Goal: Transaction & Acquisition: Download file/media

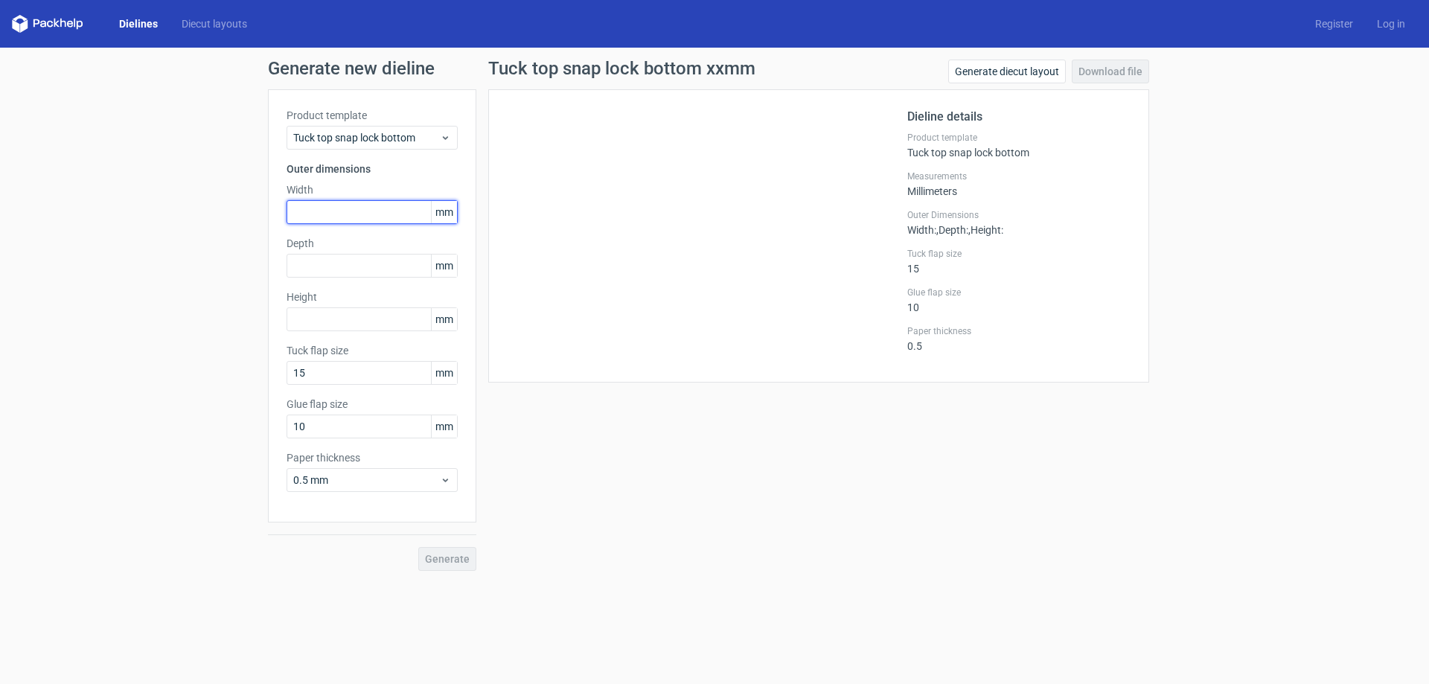
click at [364, 205] on input "text" at bounding box center [372, 212] width 171 height 24
type input "75"
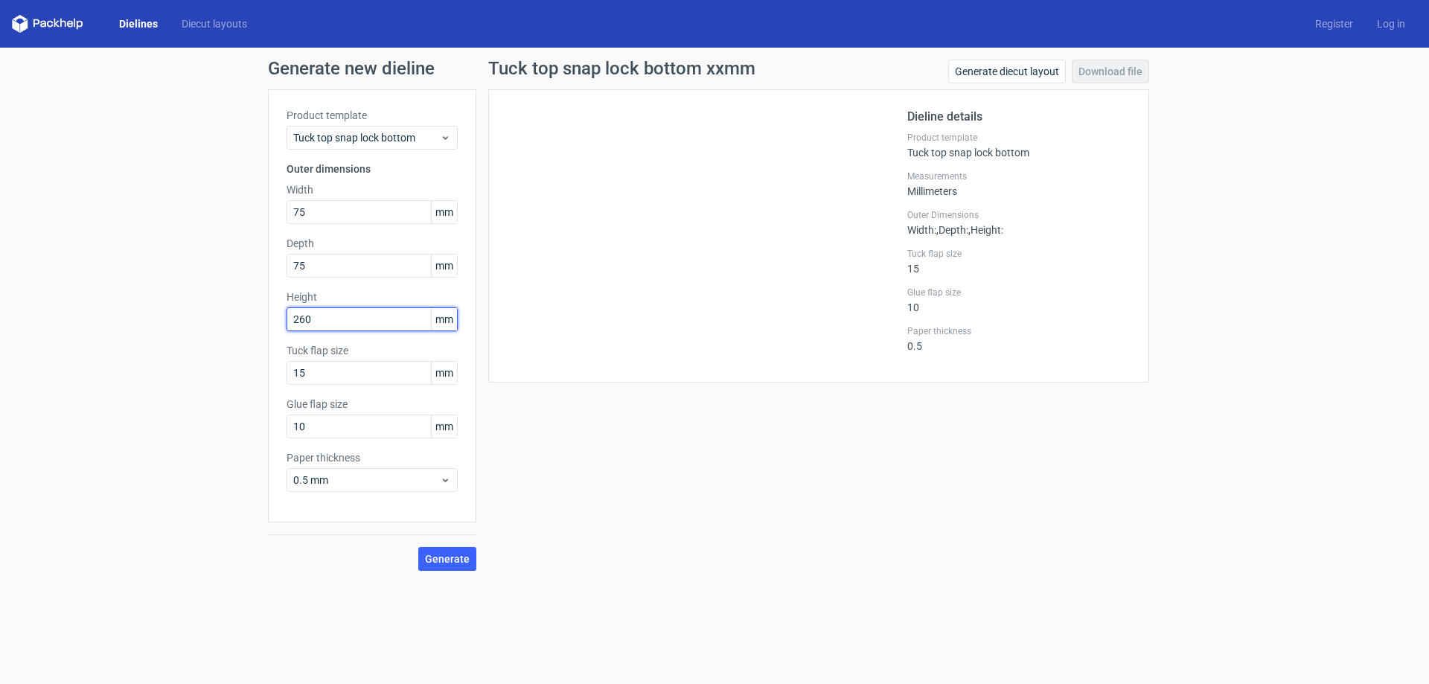
type input "260"
click at [449, 559] on span "Generate" at bounding box center [447, 559] width 45 height 10
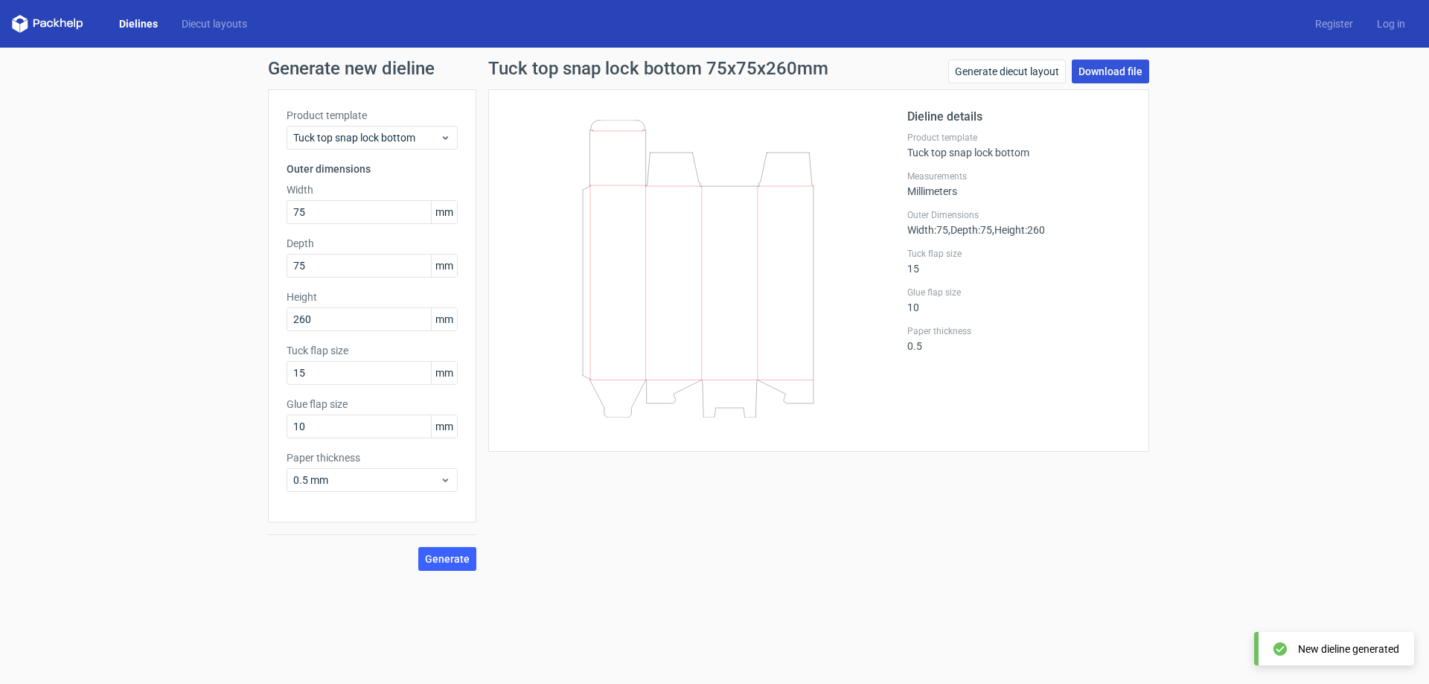
click at [1103, 74] on link "Download file" at bounding box center [1110, 72] width 77 height 24
